Goal: Check status: Check status

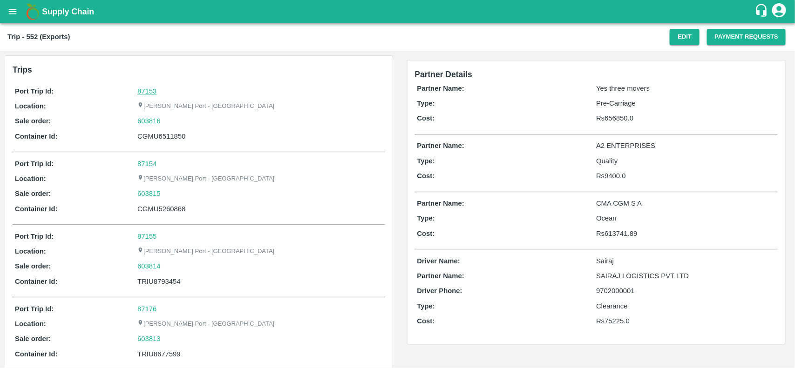
click at [150, 89] on link "87153" at bounding box center [146, 91] width 19 height 7
click at [166, 123] on div "603816" at bounding box center [259, 121] width 245 height 10
copy link "603816"
click at [166, 123] on div "603816" at bounding box center [259, 121] width 245 height 10
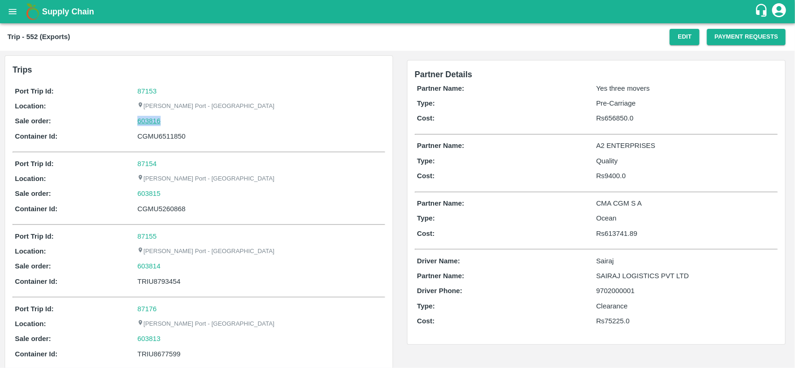
click at [147, 123] on link "603816" at bounding box center [148, 121] width 23 height 10
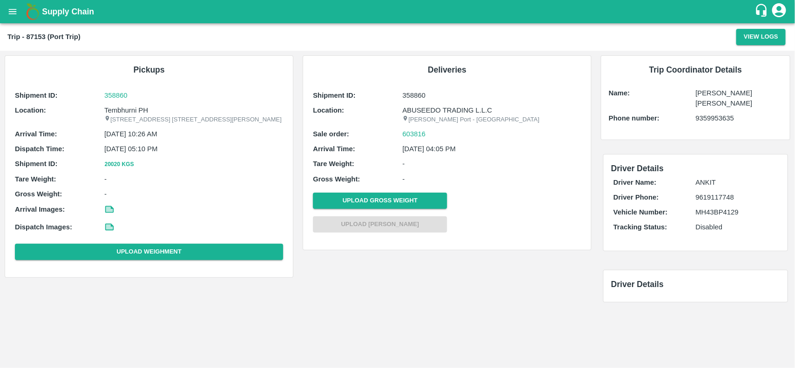
click at [121, 108] on p "Tembhurni PH" at bounding box center [193, 110] width 179 height 10
copy p "Tembhurni"
click at [121, 108] on p "Tembhurni PH" at bounding box center [193, 110] width 179 height 10
copy p "Tembhurni PH"
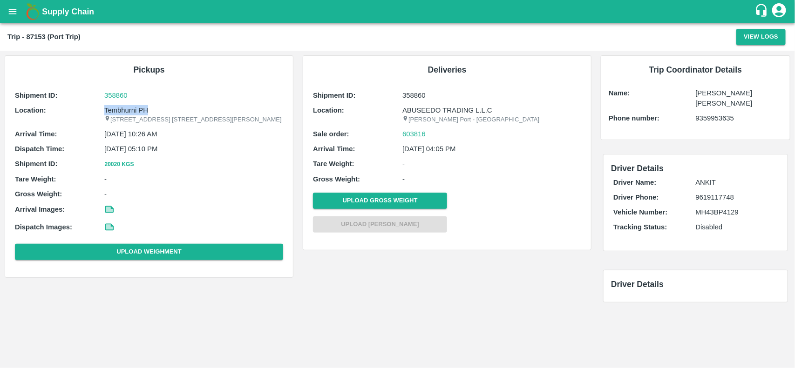
click at [121, 108] on p "Tembhurni PH" at bounding box center [193, 110] width 179 height 10
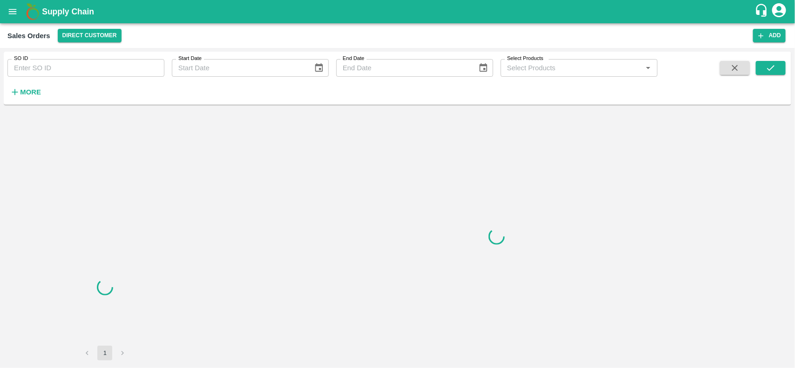
drag, startPoint x: 64, startPoint y: 53, endPoint x: 66, endPoint y: 65, distance: 12.7
click at [66, 65] on div "SO ID SO ID" at bounding box center [82, 64] width 164 height 25
click at [66, 65] on input "SO ID" at bounding box center [85, 68] width 157 height 18
paste input "603816"
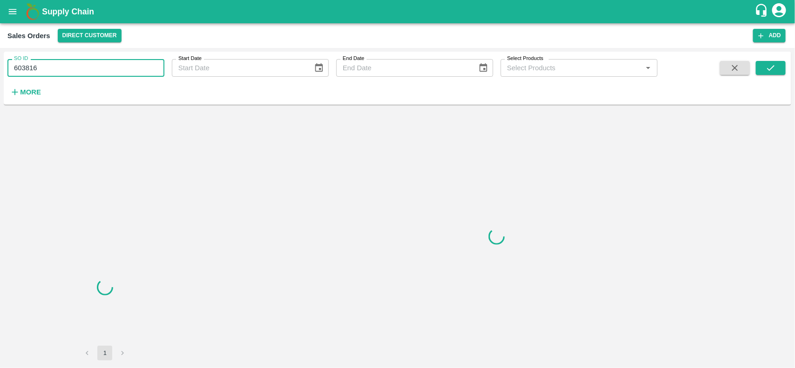
click at [66, 65] on input "603816" at bounding box center [85, 68] width 157 height 18
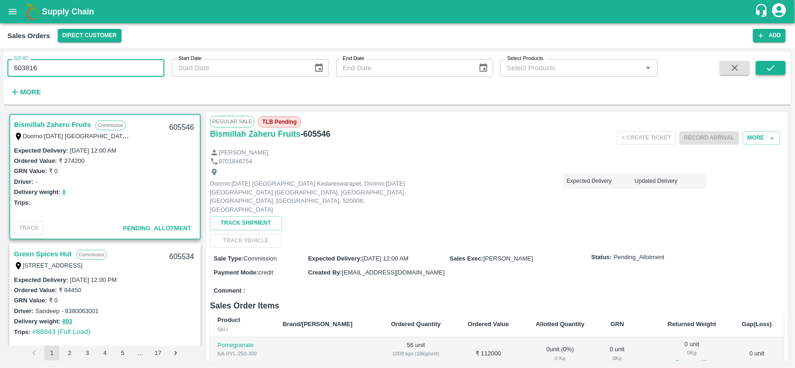
type input "603816"
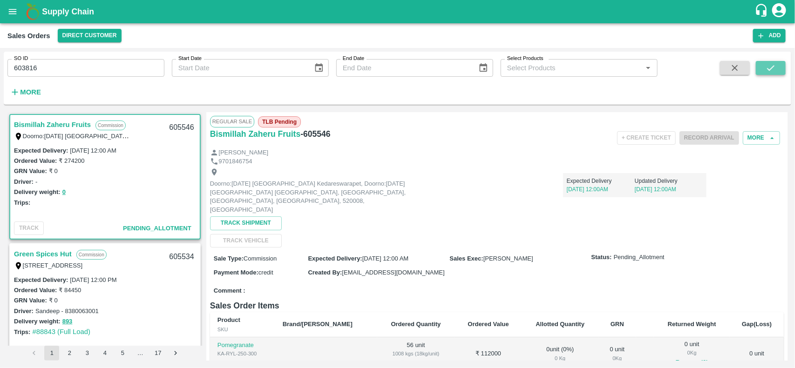
click at [774, 65] on icon "submit" at bounding box center [770, 68] width 10 height 10
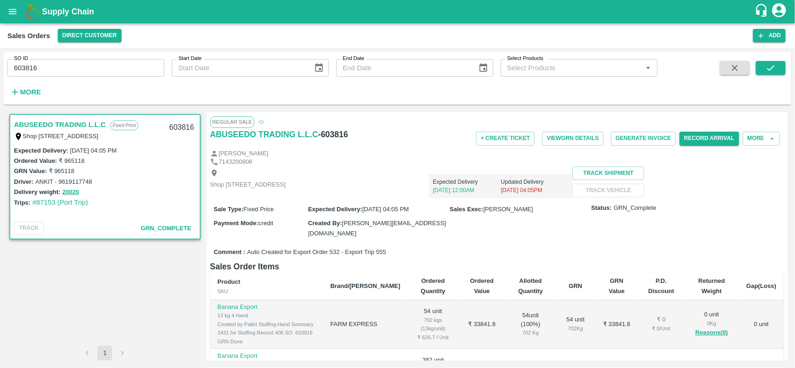
click at [82, 70] on input "603816" at bounding box center [85, 68] width 157 height 18
click at [771, 66] on icon "submit" at bounding box center [770, 68] width 10 height 10
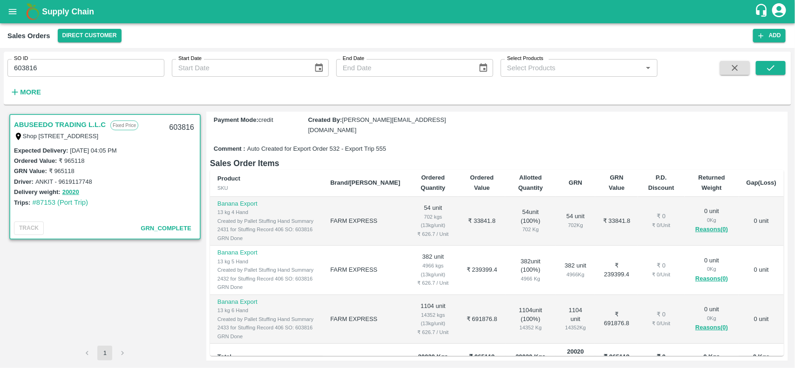
scroll to position [104, 0]
